Goal: Check status: Check status

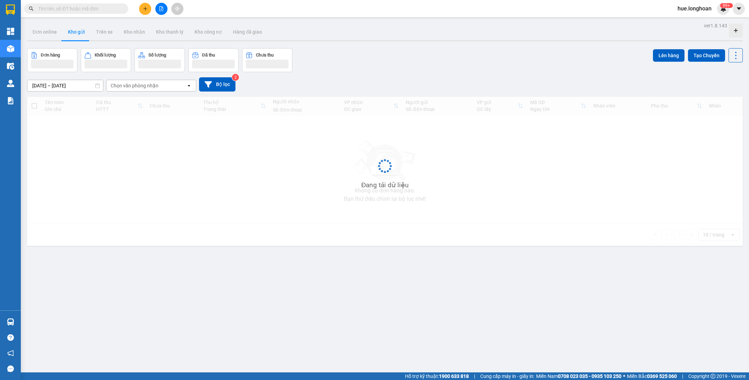
click at [98, 8] on input "text" at bounding box center [79, 9] width 82 height 8
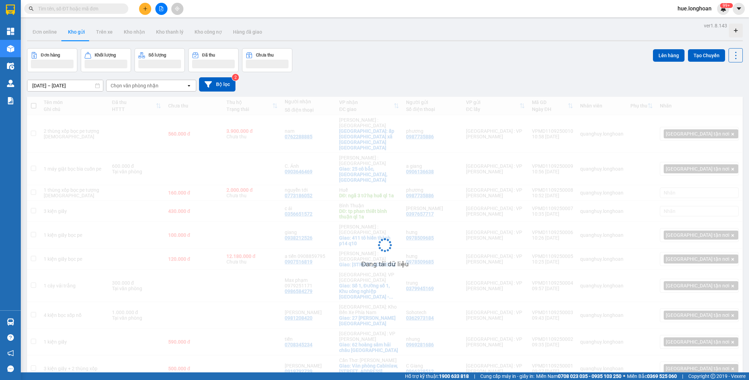
paste input "BXPN3108250005"
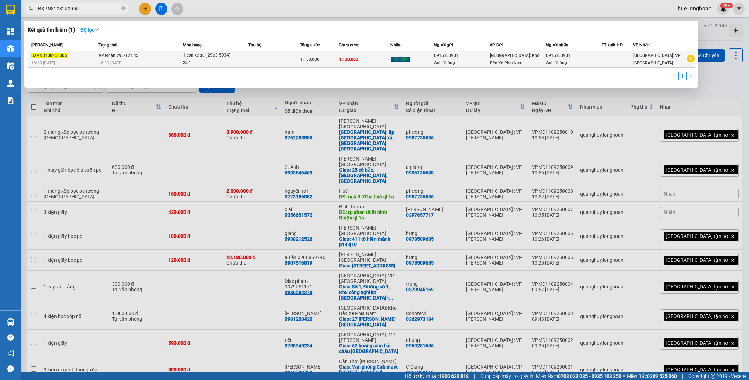
type input "BXPN3108250005"
click at [329, 60] on div "1.130.000" at bounding box center [319, 60] width 38 height 8
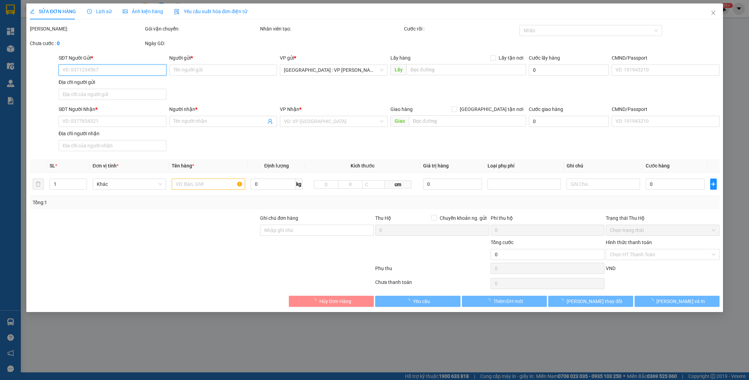
type input "0915183901"
type input "Anh Thắng"
type input "0915183901"
type input "Anh Thắng"
type input "1 chìa khóa + 0 cavet"
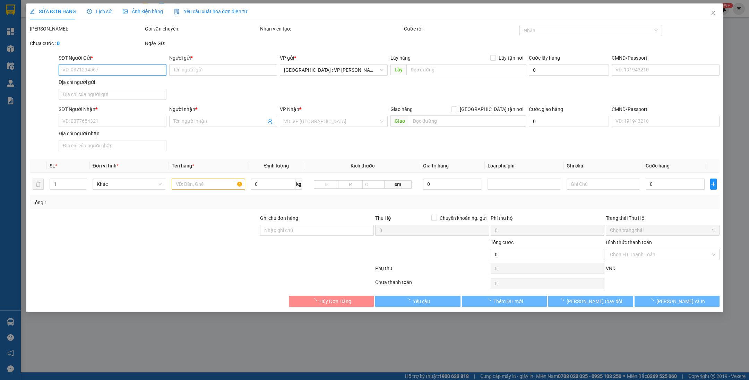
type input "1.130.000"
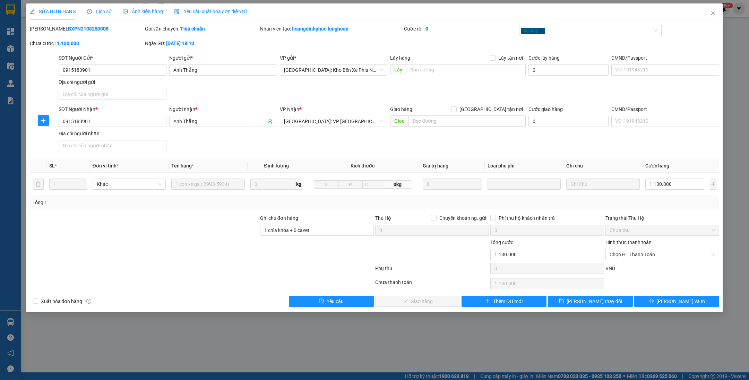
click at [91, 11] on icon "clock-circle" at bounding box center [89, 11] width 5 height 5
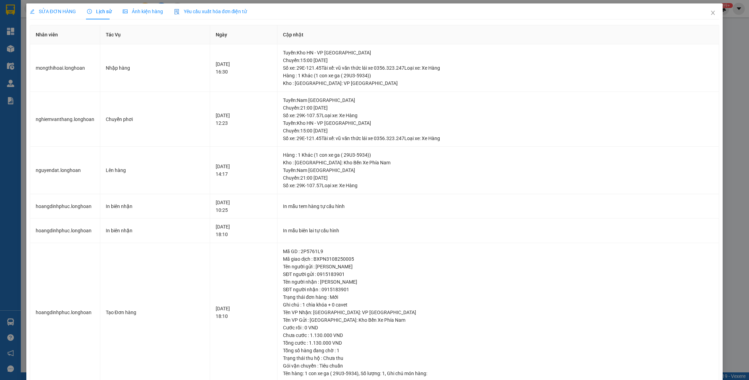
click at [59, 11] on span "SỬA ĐƠN HÀNG" at bounding box center [53, 12] width 46 height 6
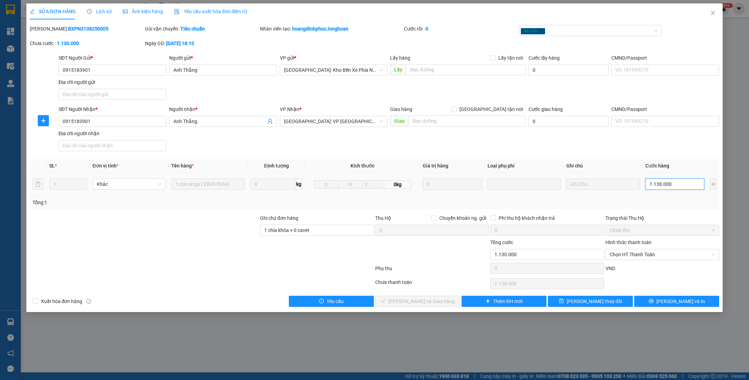
click at [684, 184] on input "1.130.000" at bounding box center [675, 184] width 59 height 11
type input "0"
click at [661, 146] on div "SĐT Người Nhận * 0915183901 Người nhận * Anh Thắng VP Nhận * [GEOGRAPHIC_DATA]:…" at bounding box center [389, 129] width 664 height 49
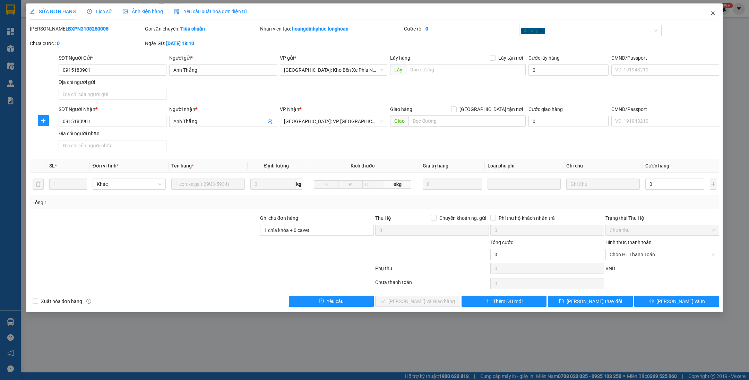
click at [713, 12] on icon "close" at bounding box center [713, 13] width 6 height 6
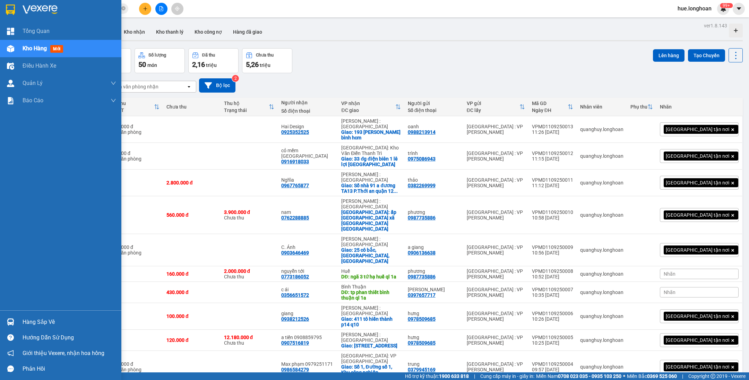
click at [6, 8] on img at bounding box center [10, 10] width 9 height 10
click at [12, 7] on img at bounding box center [10, 10] width 9 height 10
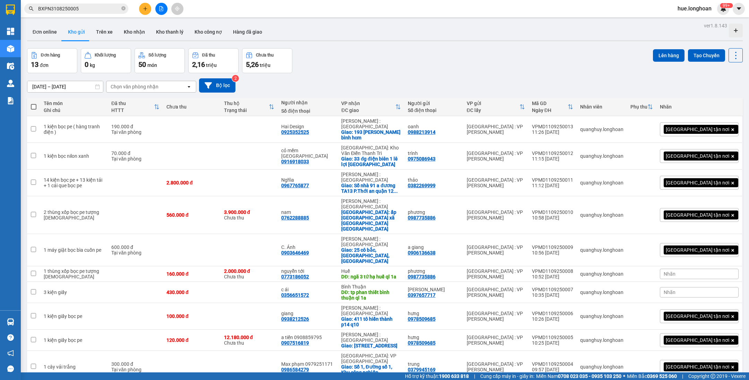
click at [365, 59] on div "Đơn hàng 13 đơn Khối lượng 0 kg Số lượng 50 món Đã thu 2,16 triệu Chưa thu 5,26…" at bounding box center [385, 60] width 716 height 25
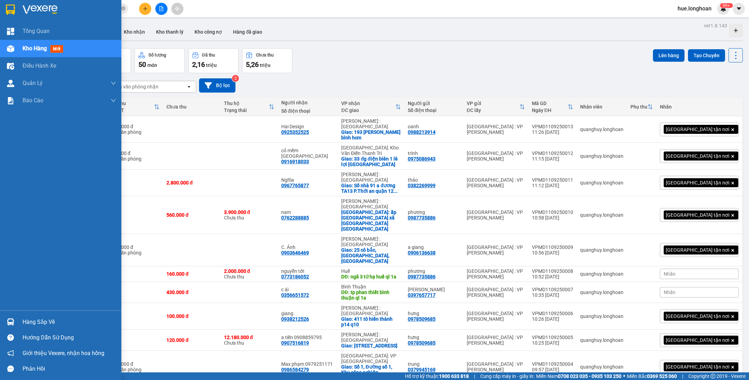
click at [12, 10] on img at bounding box center [10, 10] width 9 height 10
